Goal: Information Seeking & Learning: Learn about a topic

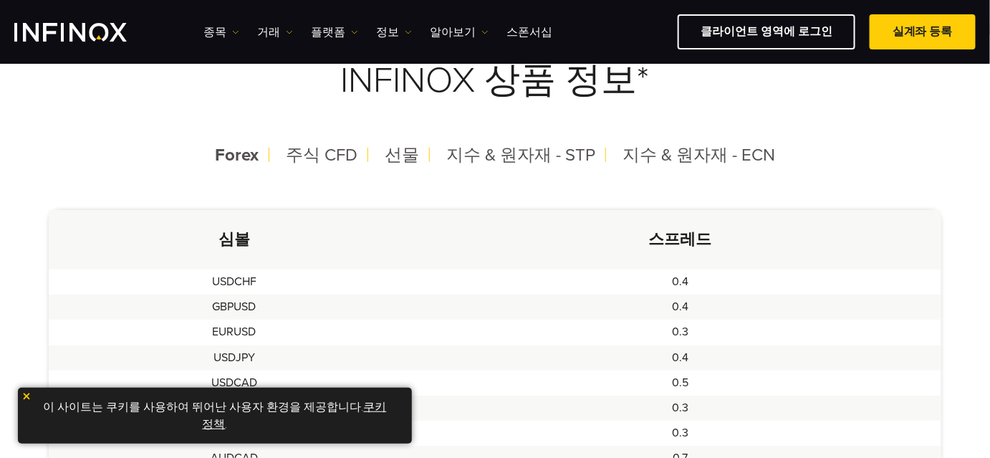
scroll to position [325, 0]
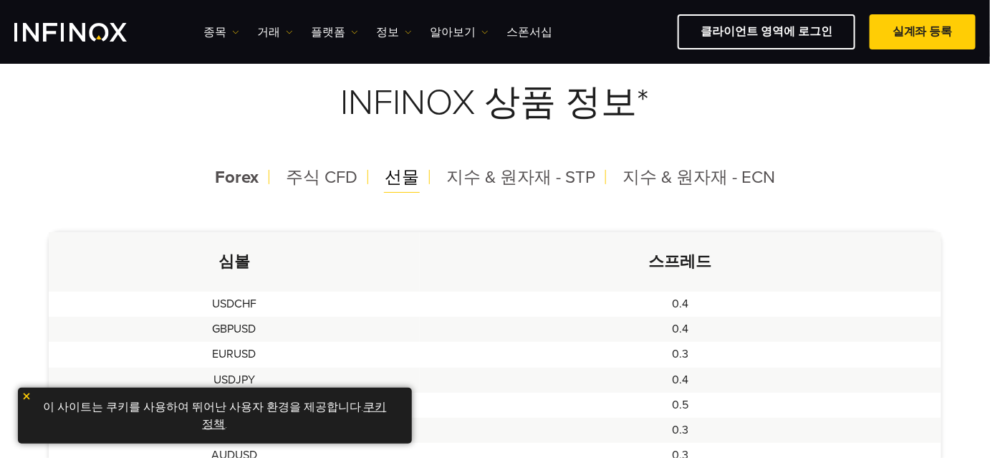
click at [404, 180] on span "선물" at bounding box center [402, 177] width 34 height 21
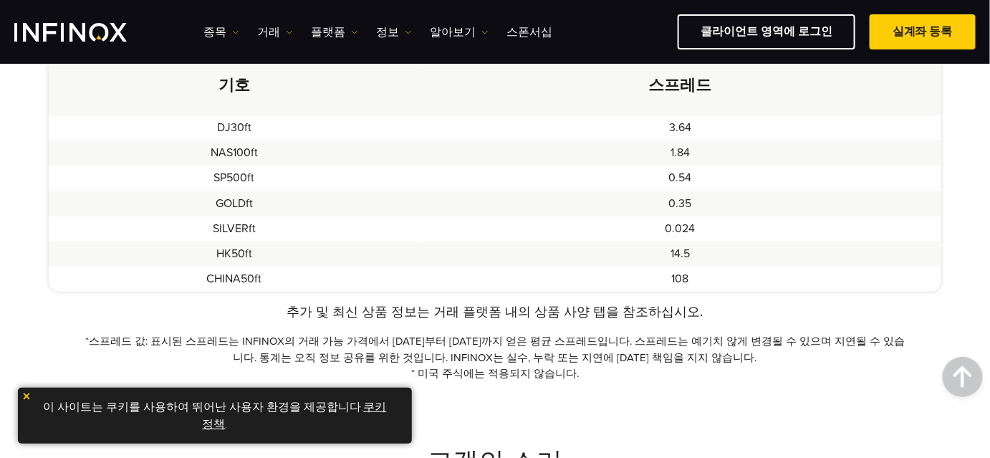
scroll to position [521, 0]
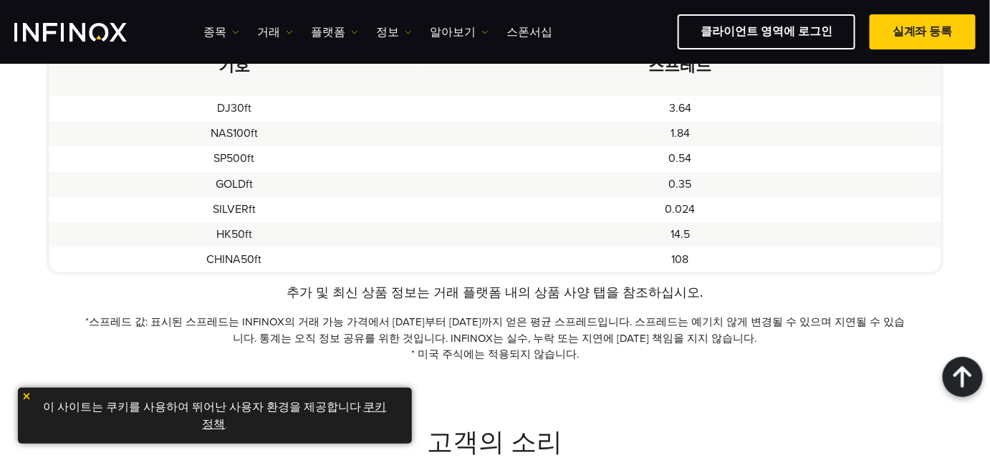
click at [29, 395] on img at bounding box center [26, 396] width 10 height 10
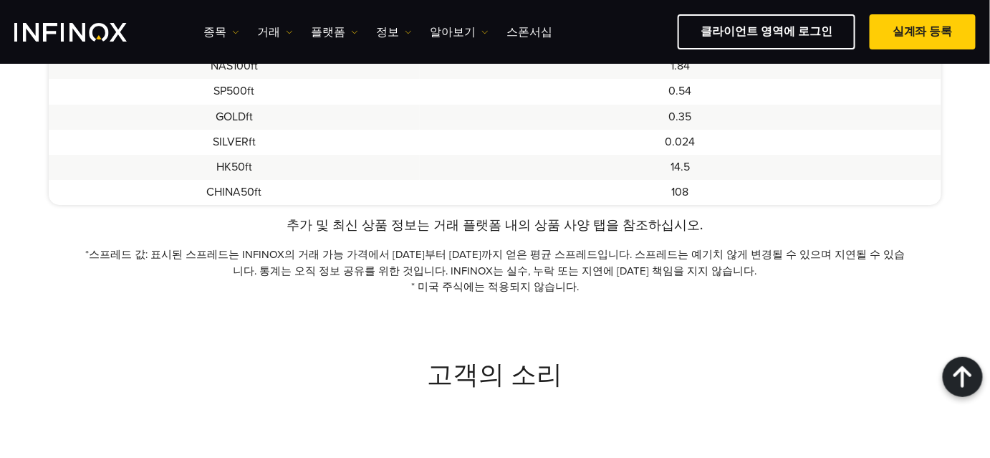
scroll to position [455, 0]
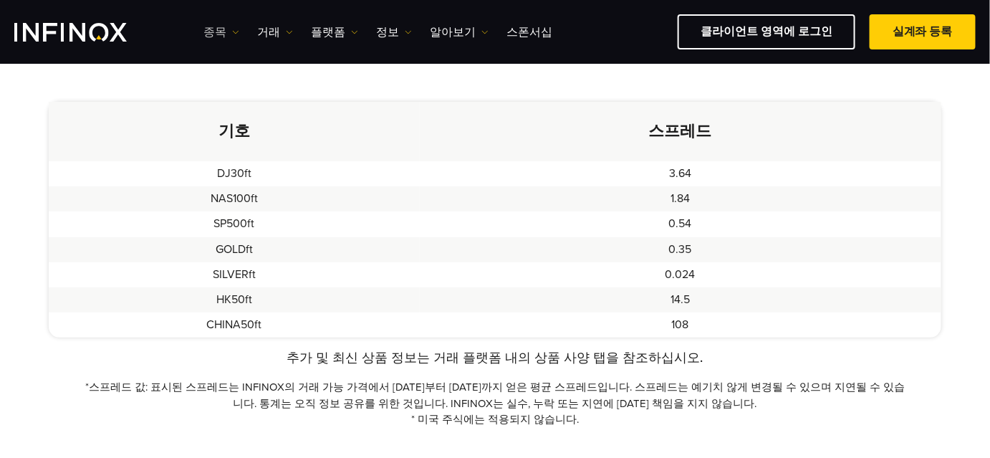
click at [225, 32] on link "종목" at bounding box center [221, 32] width 36 height 17
click at [224, 74] on link "종목" at bounding box center [241, 77] width 77 height 31
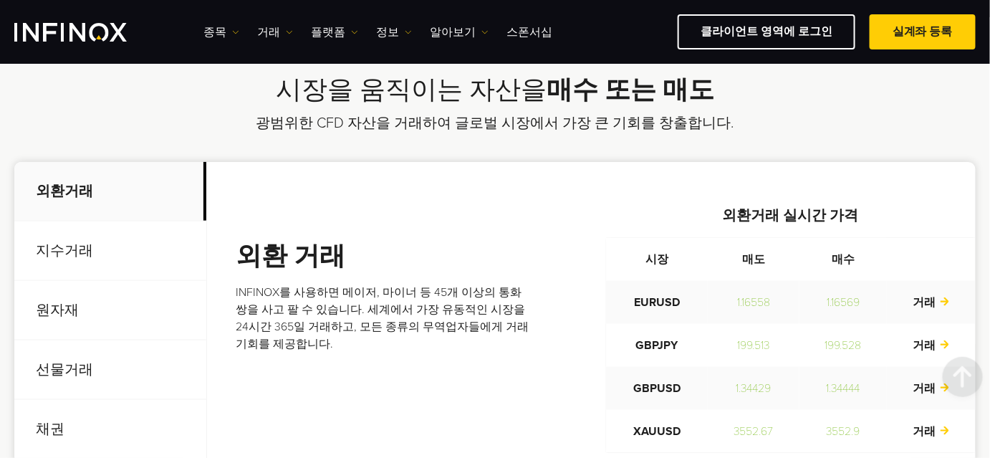
scroll to position [521, 0]
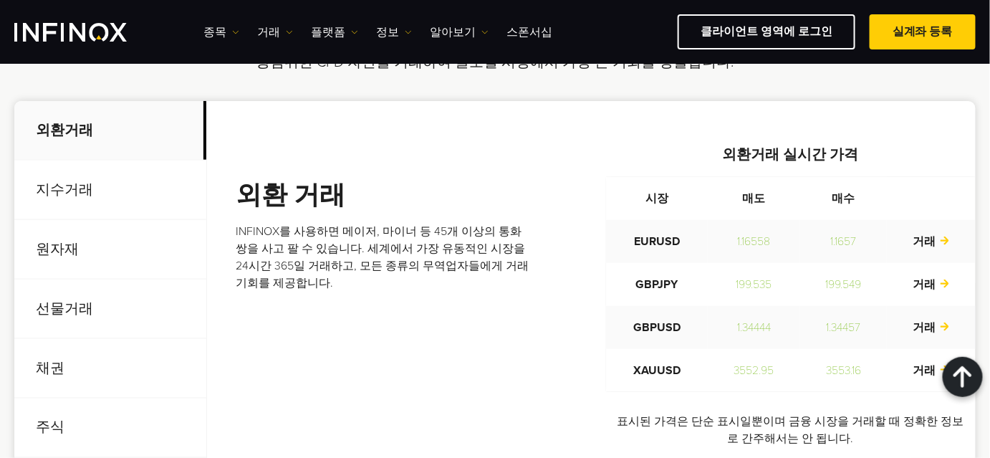
click at [79, 180] on p "지수거래" at bounding box center [110, 189] width 192 height 59
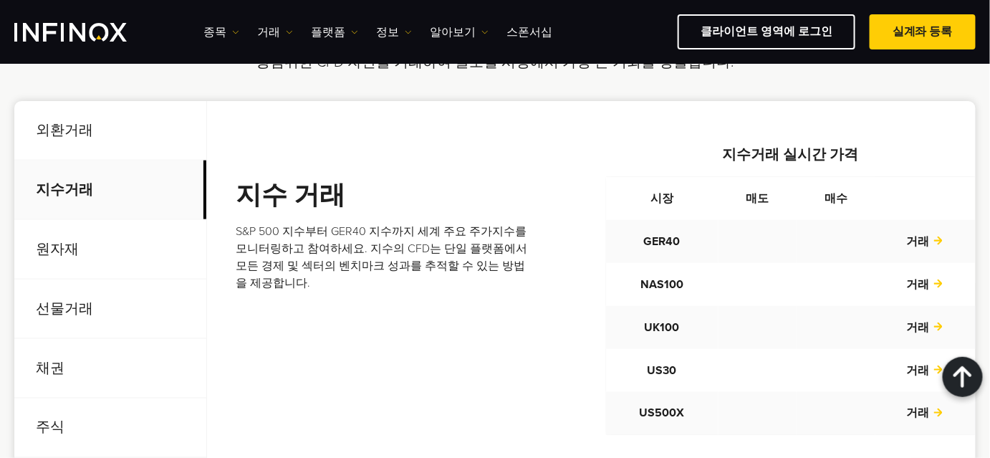
click at [58, 311] on p "선물거래" at bounding box center [110, 308] width 192 height 59
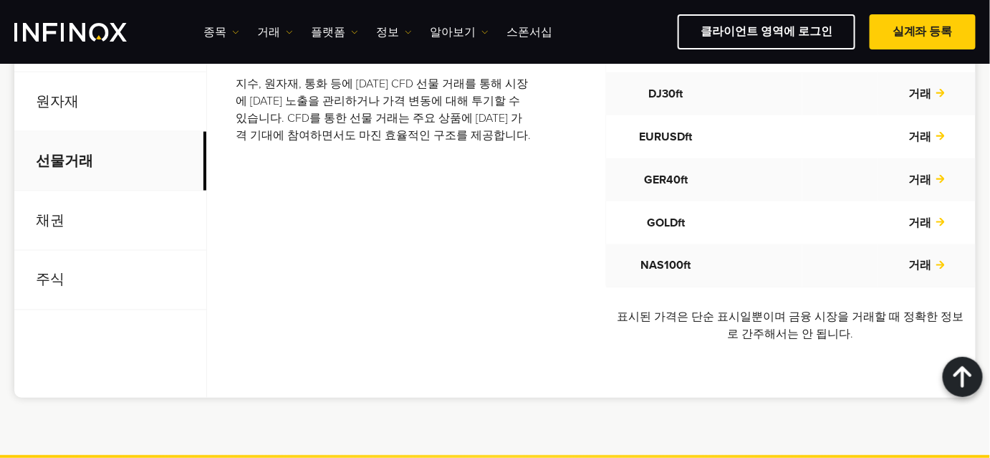
scroll to position [651, 0]
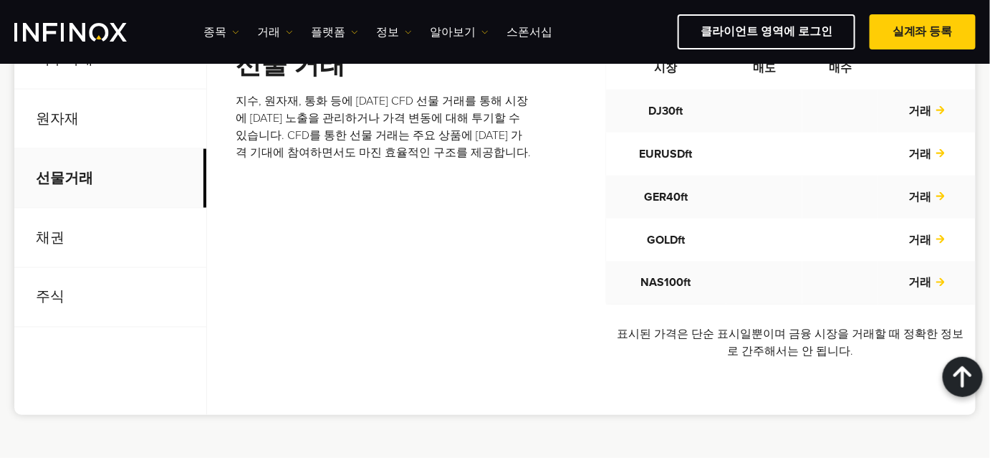
click at [64, 115] on p "원자재" at bounding box center [110, 119] width 192 height 59
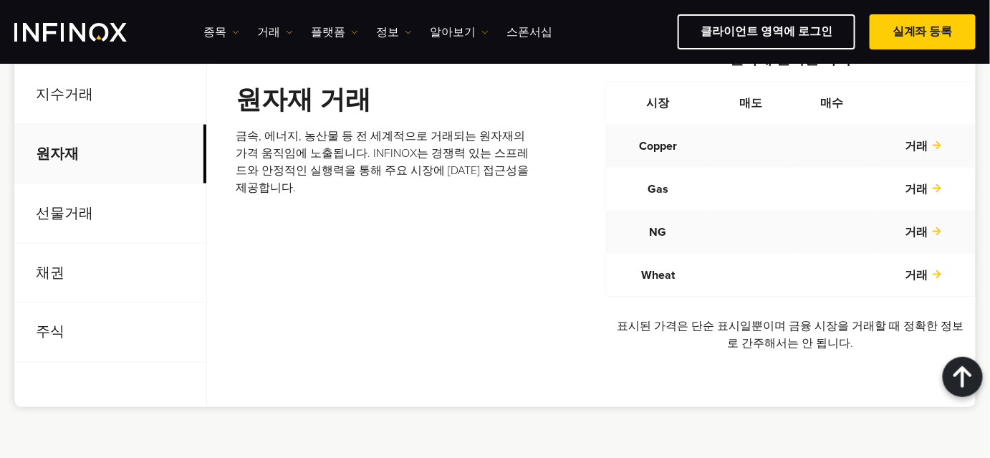
scroll to position [586, 0]
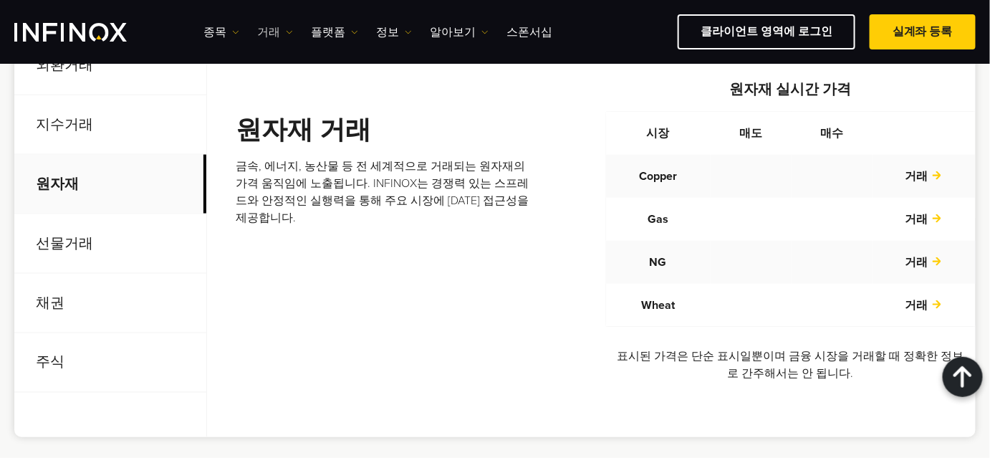
click at [286, 29] on img at bounding box center [289, 32] width 7 height 7
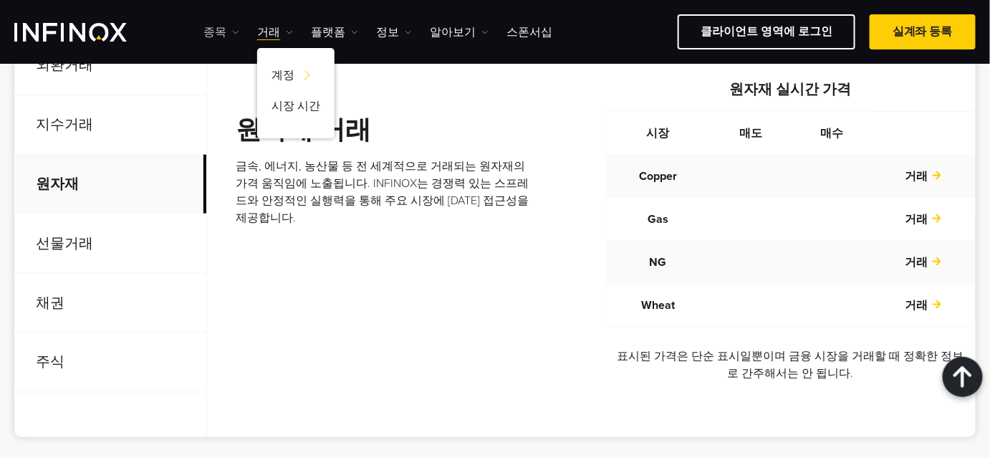
click at [219, 32] on link "종목" at bounding box center [221, 32] width 36 height 17
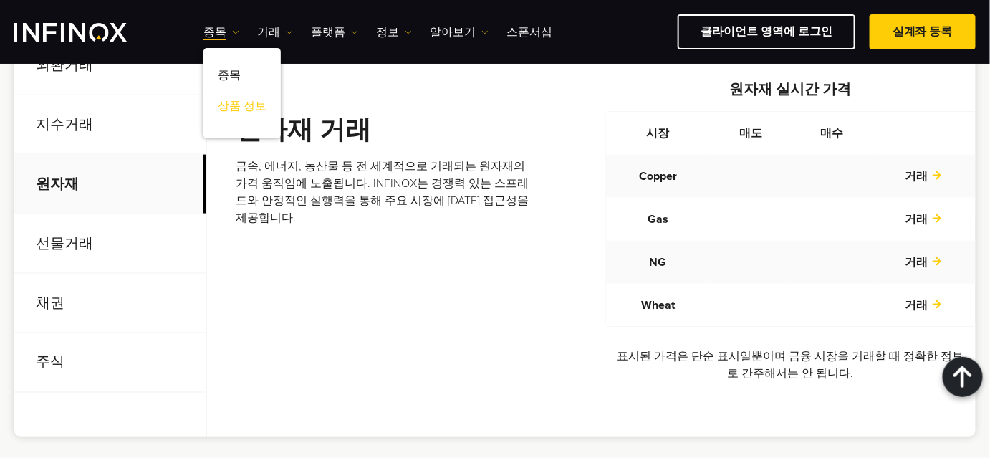
click at [241, 100] on link "상품 정보" at bounding box center [241, 108] width 77 height 31
click at [238, 73] on link "종목" at bounding box center [241, 77] width 77 height 31
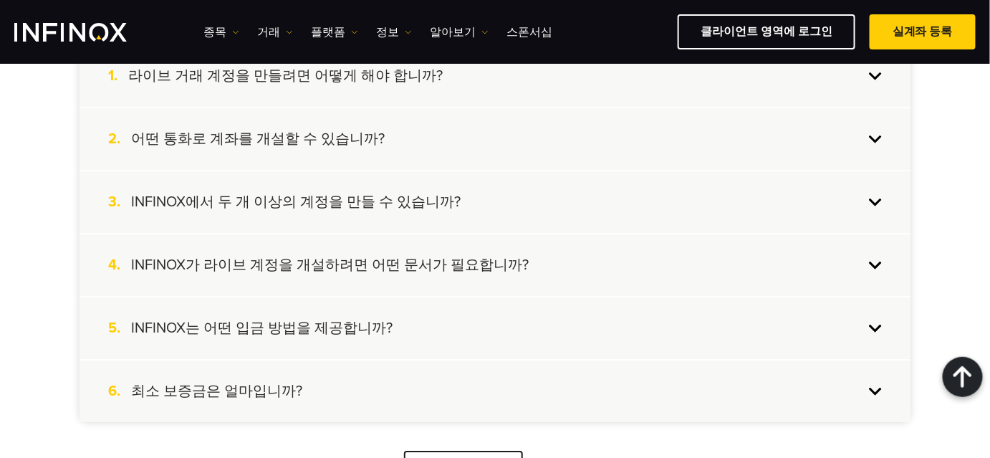
scroll to position [1367, 0]
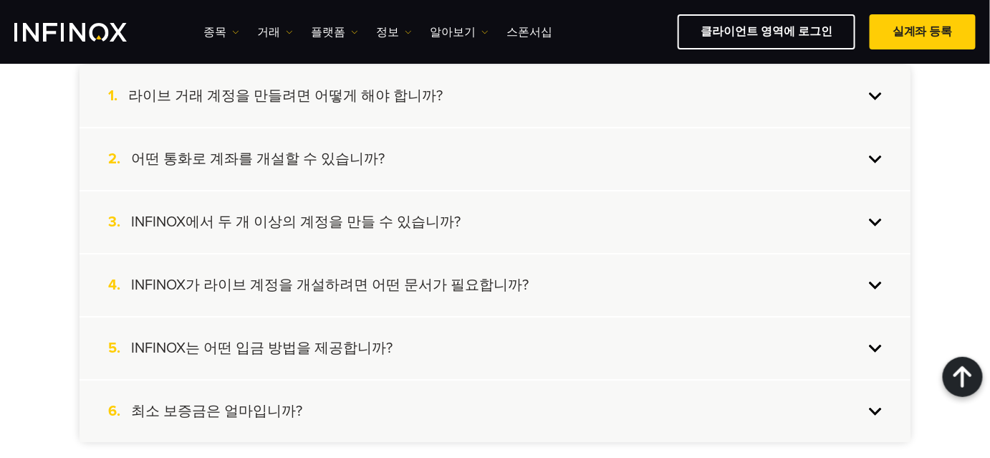
click at [877, 221] on div "3. INFINOX에서 두 개 이상의 계정을 만들 수 있습니까?" at bounding box center [494, 222] width 831 height 62
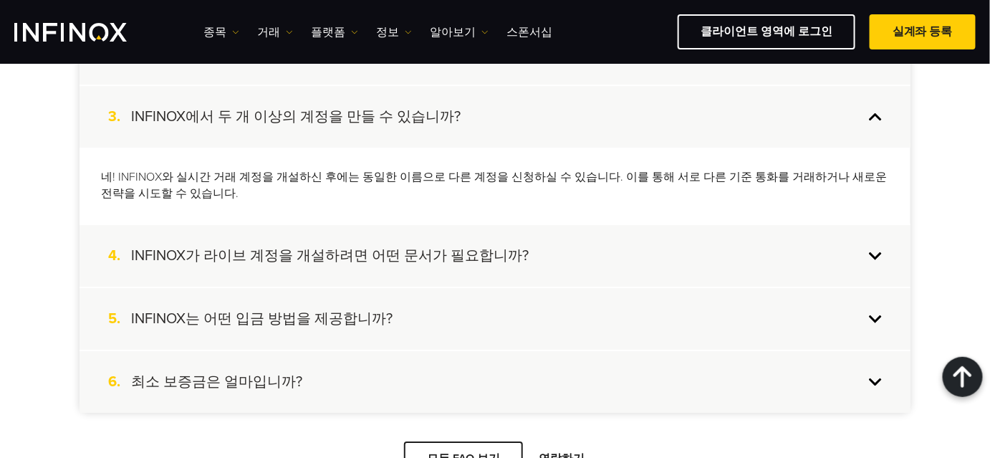
scroll to position [1497, 0]
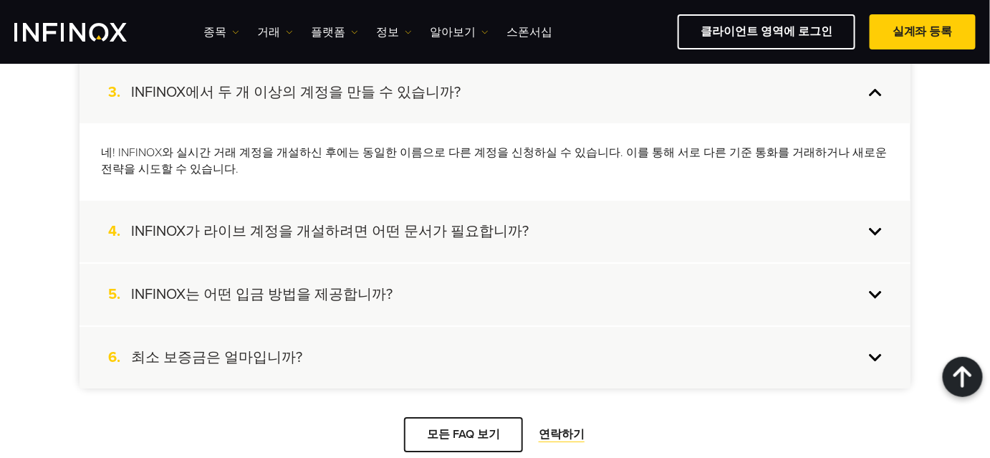
click at [875, 360] on div "6. 최소 보증금은 얼마입니까?" at bounding box center [494, 358] width 831 height 62
